Goal: Task Accomplishment & Management: Manage account settings

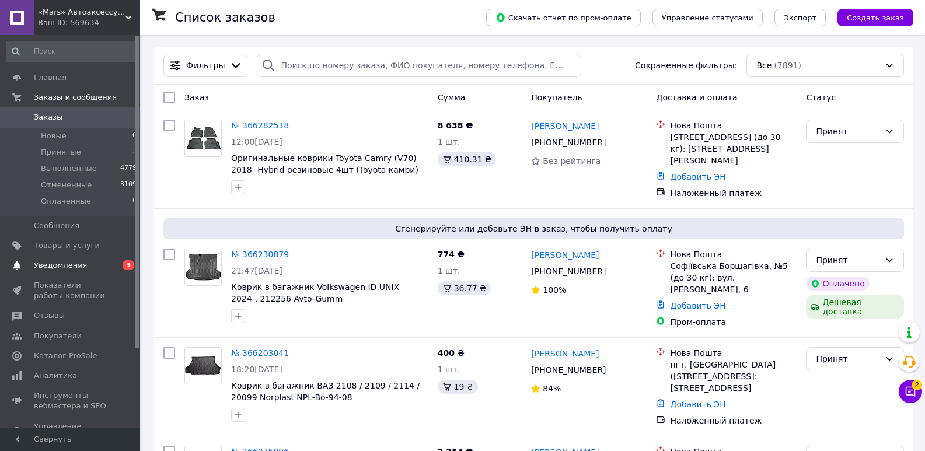
click at [83, 263] on span "Уведомления" at bounding box center [71, 265] width 74 height 11
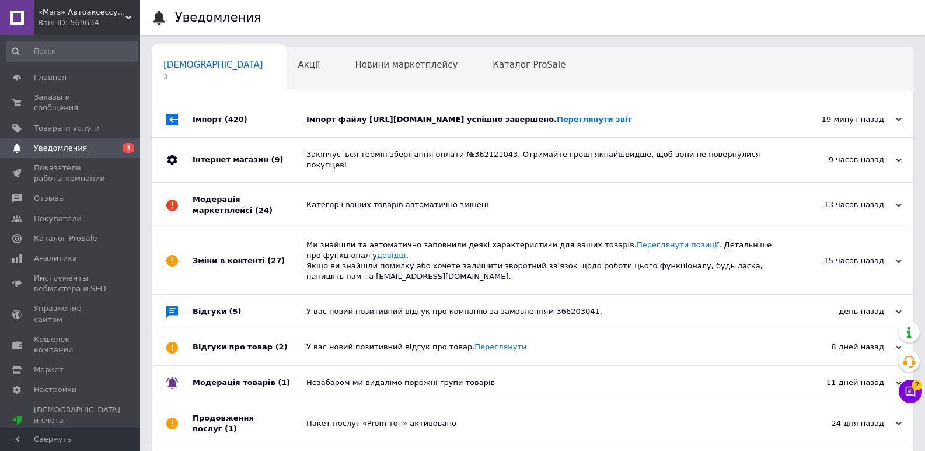
click at [393, 123] on div "Імпорт файлу [URL][DOMAIN_NAME] успішно завершено. Переглянути звіт" at bounding box center [546, 119] width 479 height 11
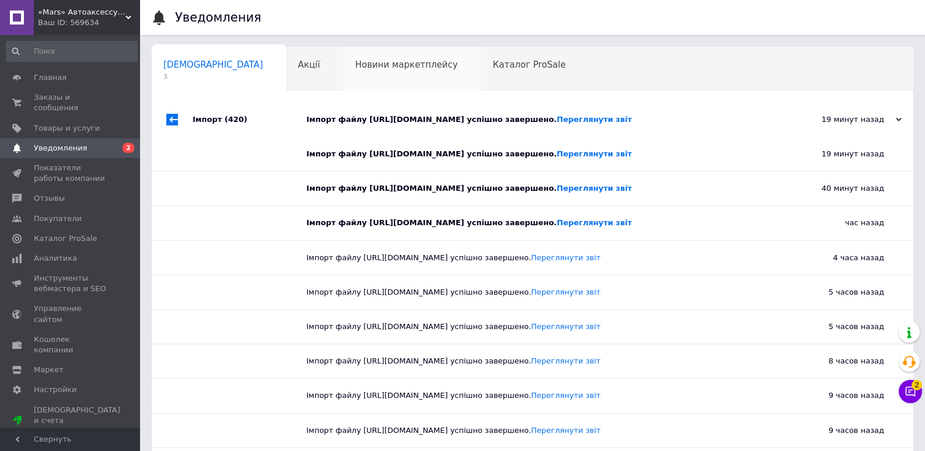
click at [349, 75] on div "Новини маркетплейсу 0" at bounding box center [412, 69] width 138 height 44
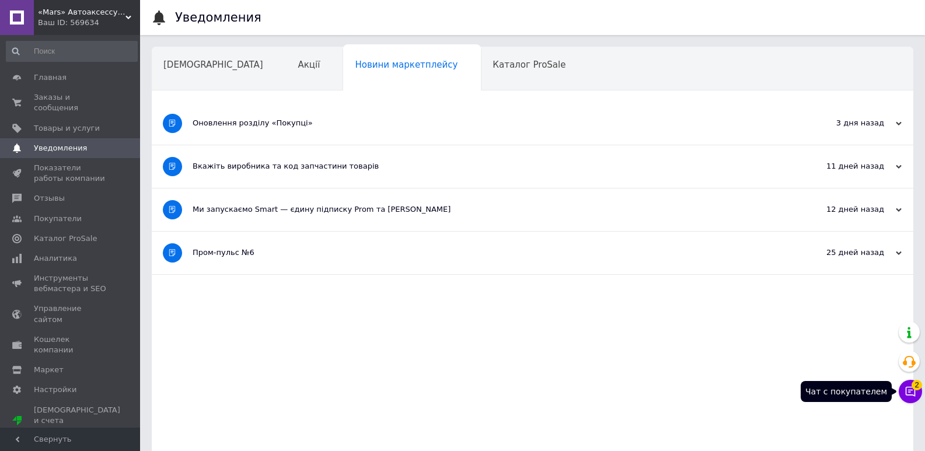
click at [915, 394] on icon at bounding box center [911, 392] width 10 height 10
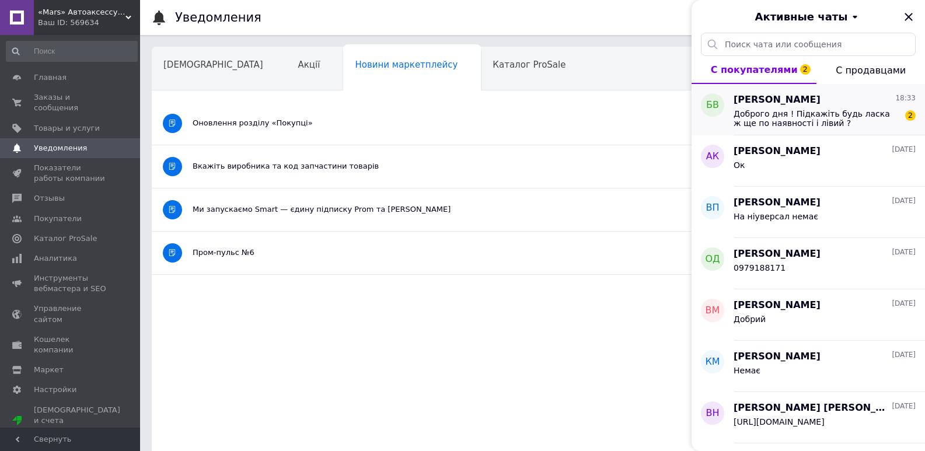
click at [827, 130] on div "[PERSON_NAME] 18:33 Доброго дня ! Підкажіть будь ласка ж ще по наявності і ліви…" at bounding box center [830, 109] width 192 height 51
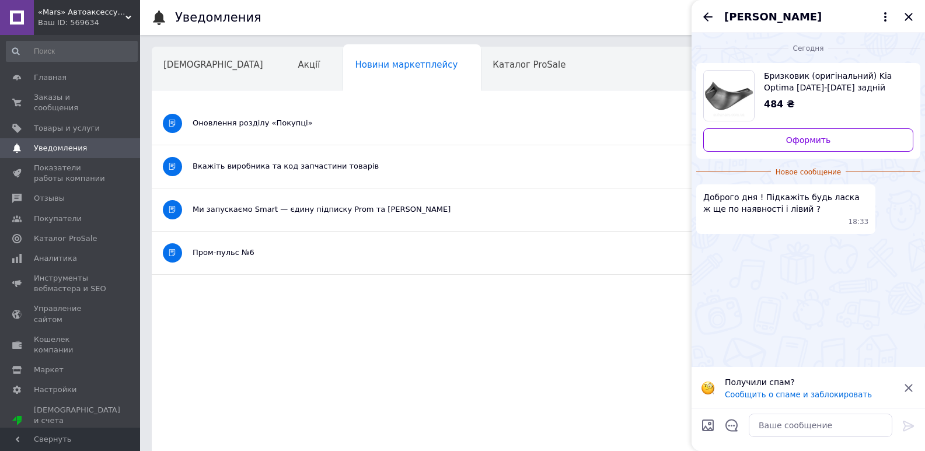
click at [795, 72] on span "Бризковик (оригінальний) Kia Optima [DATE]-[DATE] задній правий (кіа оптима) 86…" at bounding box center [834, 81] width 140 height 23
click at [775, 426] on textarea at bounding box center [821, 425] width 144 height 23
type textarea "немає"
click at [911, 423] on icon at bounding box center [909, 426] width 14 height 14
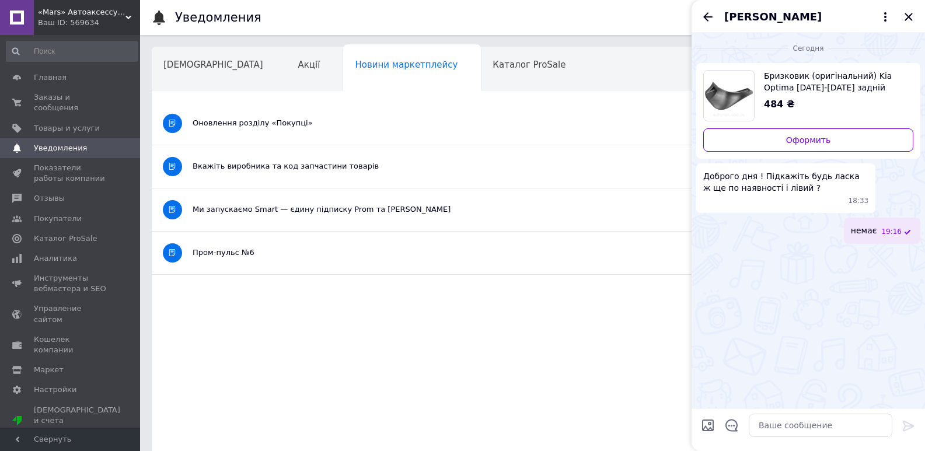
click at [800, 94] on div "Бризковик (оригінальний) Kia Optima [DATE]-[DATE] задній правий (кіа оптима) 86…" at bounding box center [834, 90] width 159 height 41
click at [69, 123] on span "Товары и услуги" at bounding box center [67, 128] width 66 height 11
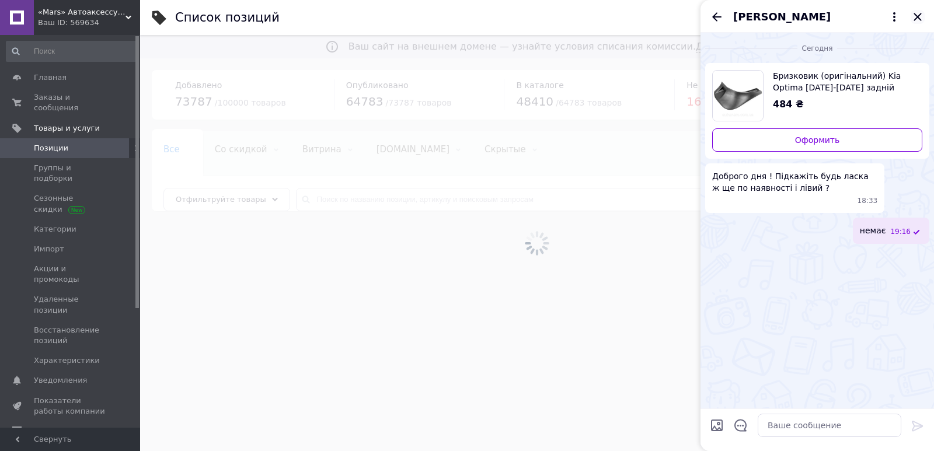
click at [918, 17] on div "[PERSON_NAME]" at bounding box center [818, 16] width 234 height 33
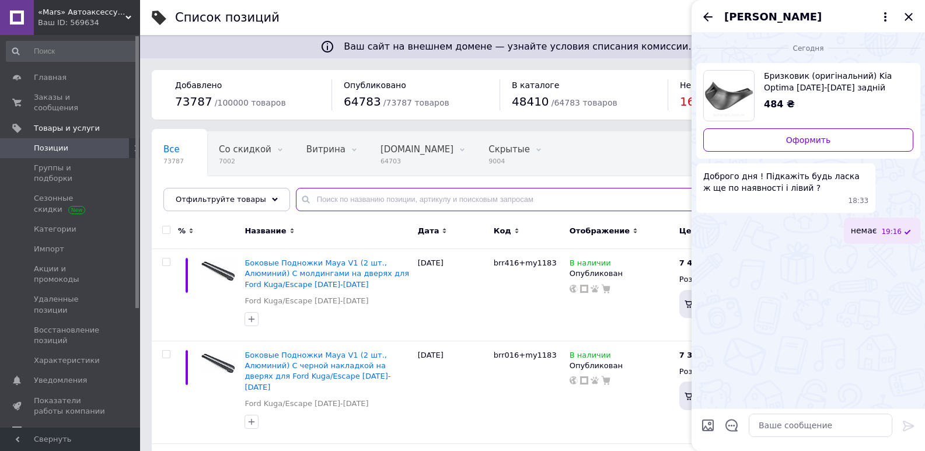
click at [327, 202] on input "text" at bounding box center [599, 199] width 606 height 23
paste input "86842-2T000"
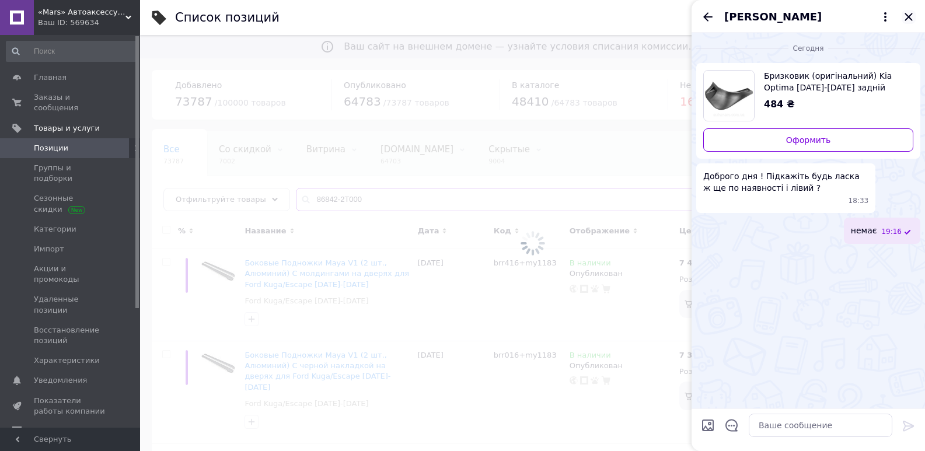
type input "86842-2T000"
click at [909, 17] on div "[PERSON_NAME]" at bounding box center [809, 16] width 234 height 33
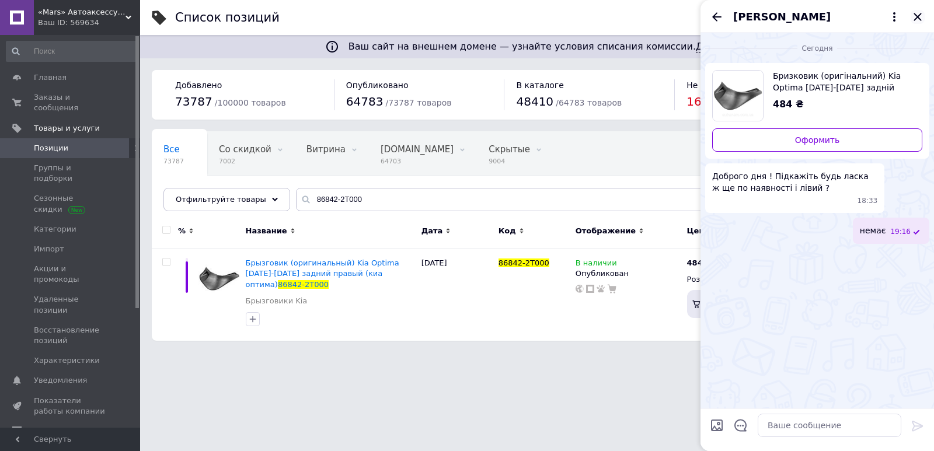
click at [914, 16] on icon "Закрыть" at bounding box center [918, 17] width 14 height 14
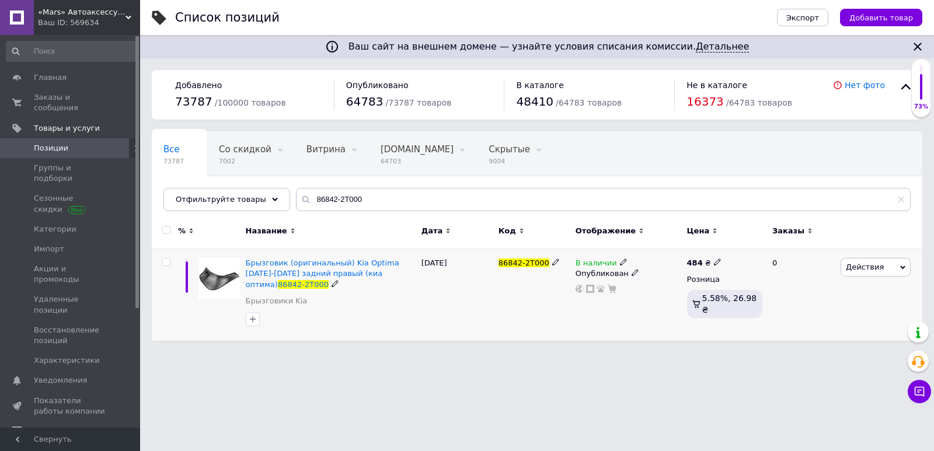
click at [601, 260] on span "В наличии" at bounding box center [596, 265] width 41 height 12
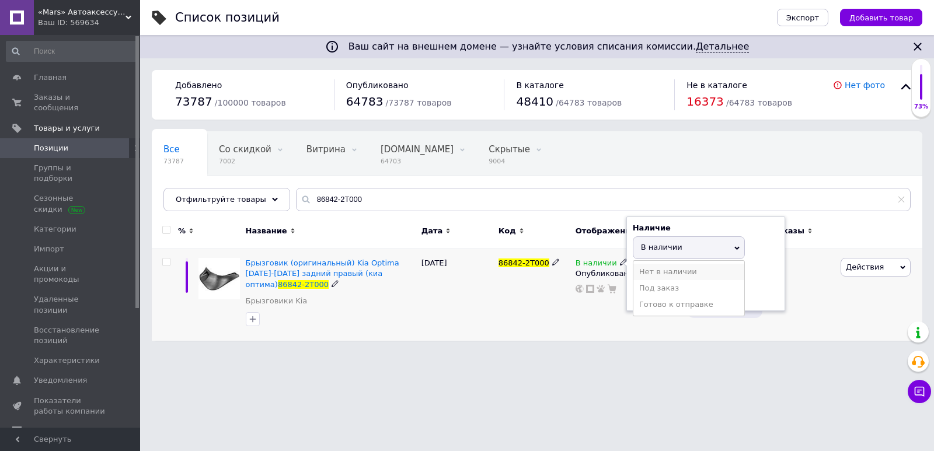
click at [677, 273] on li "Нет в наличии" at bounding box center [689, 272] width 111 height 16
click at [524, 353] on html "«Mars» Автоаксессуары и запчасти Ваш ID: 569634 Сайт «Mars» Автоаксессуары и за…" at bounding box center [467, 176] width 934 height 353
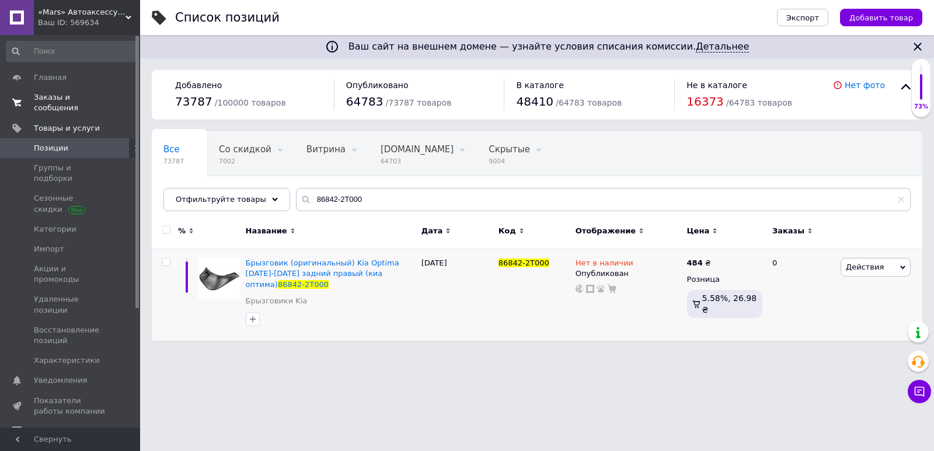
click at [79, 97] on span "Заказы и сообщения" at bounding box center [71, 102] width 74 height 21
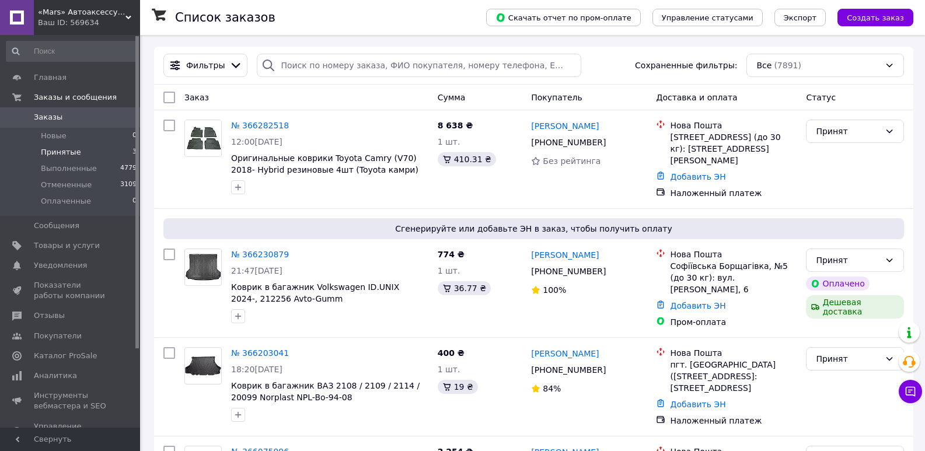
click at [75, 153] on span "Принятые" at bounding box center [61, 152] width 40 height 11
